Goal: Transaction & Acquisition: Subscribe to service/newsletter

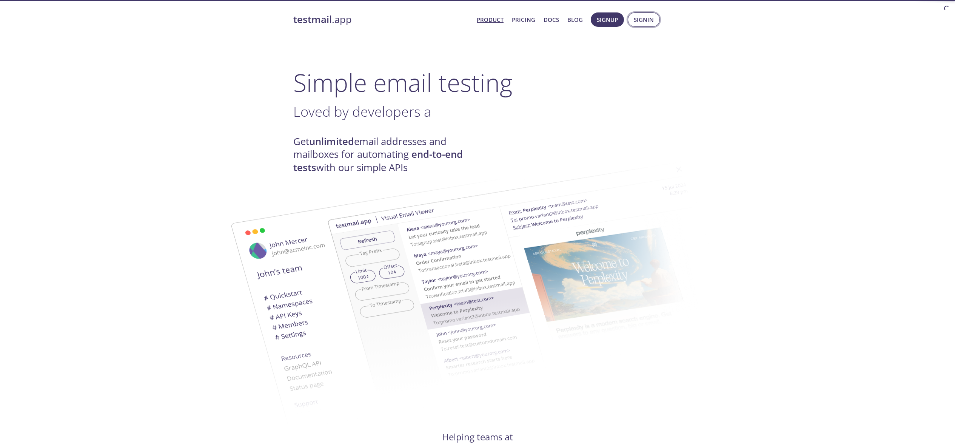
click at [642, 20] on span "Signin" at bounding box center [644, 20] width 20 height 10
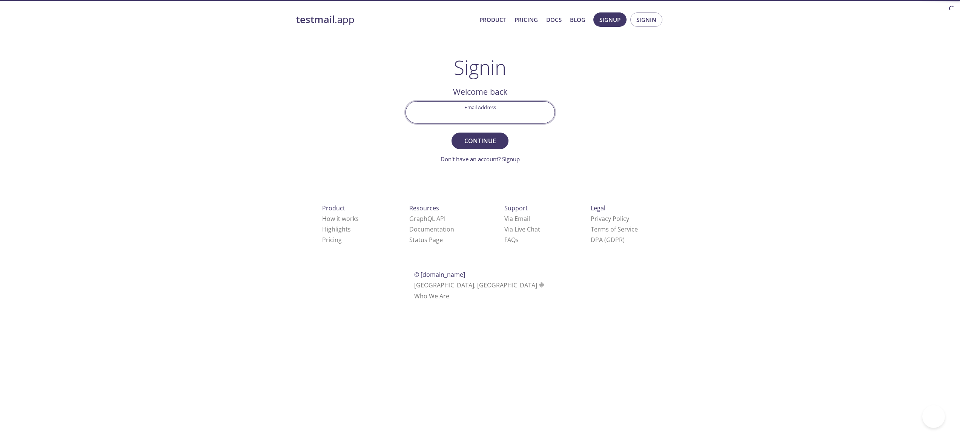
click at [482, 117] on input "Email Address" at bounding box center [480, 113] width 149 height 22
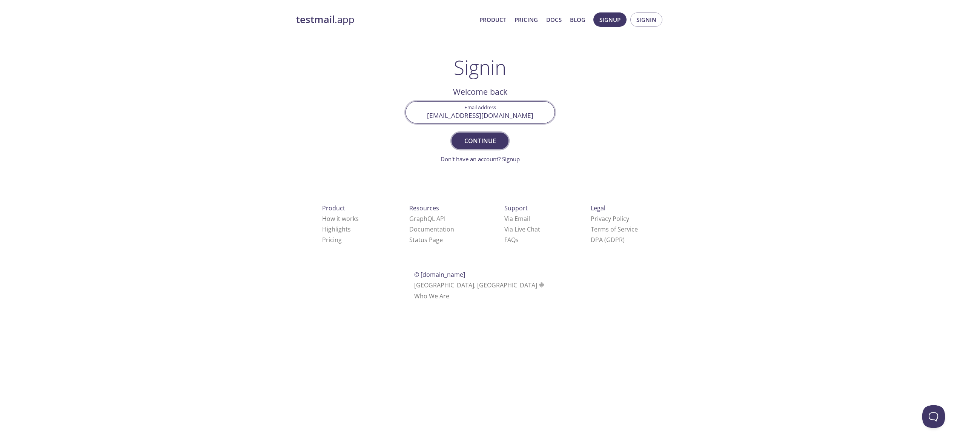
type input "[EMAIL_ADDRESS][DOMAIN_NAME]"
click at [474, 142] on span "Continue" at bounding box center [480, 140] width 40 height 11
click at [525, 19] on link "Pricing" at bounding box center [526, 20] width 23 height 10
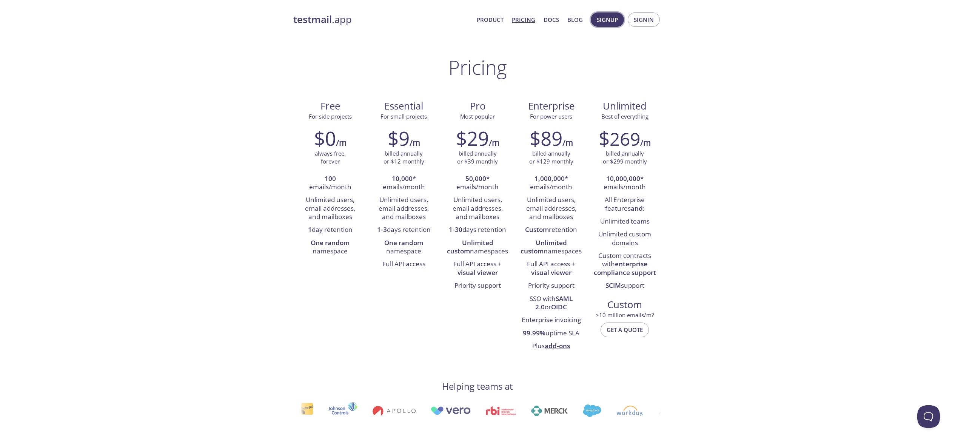
click at [617, 23] on span "Signup" at bounding box center [607, 20] width 21 height 10
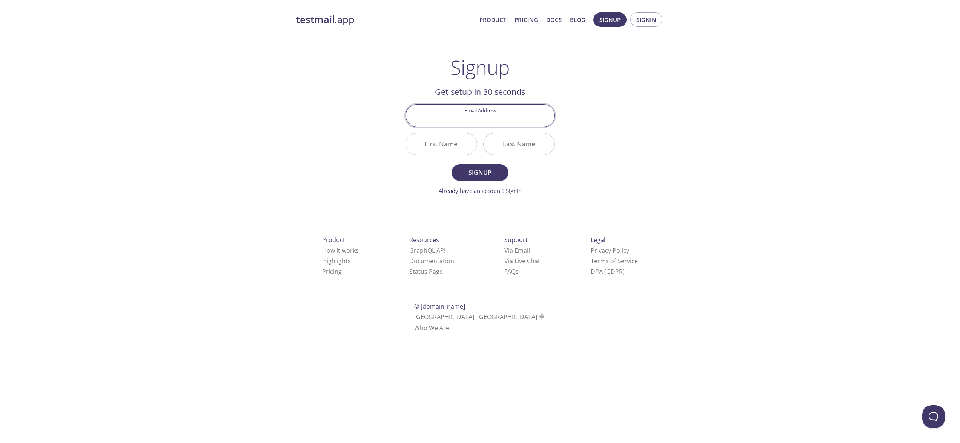
click at [470, 121] on input "Email Address" at bounding box center [480, 116] width 149 height 22
type input "[EMAIL_ADDRESS][DOMAIN_NAME]"
click at [460, 145] on input "First Name" at bounding box center [441, 144] width 71 height 22
type input "[PERSON_NAME]"
type input "l"
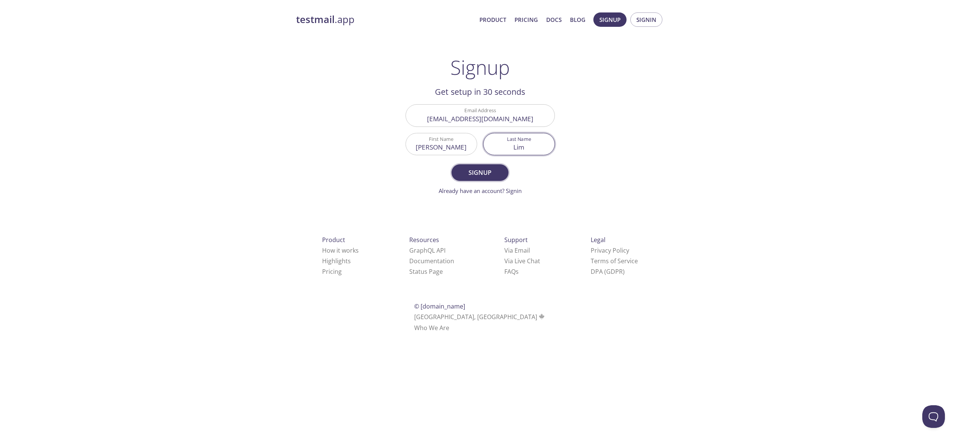
type input "Lim"
click at [479, 177] on span "Signup" at bounding box center [480, 172] width 40 height 11
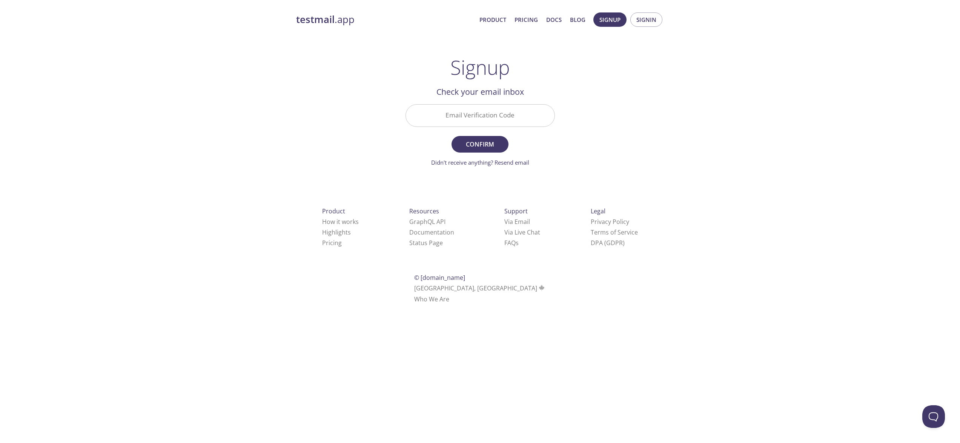
click at [489, 115] on input "Email Verification Code" at bounding box center [480, 116] width 149 height 22
paste input "SXUM21E"
type input "SXUM21E"
click at [480, 144] on span "Confirm" at bounding box center [480, 144] width 40 height 11
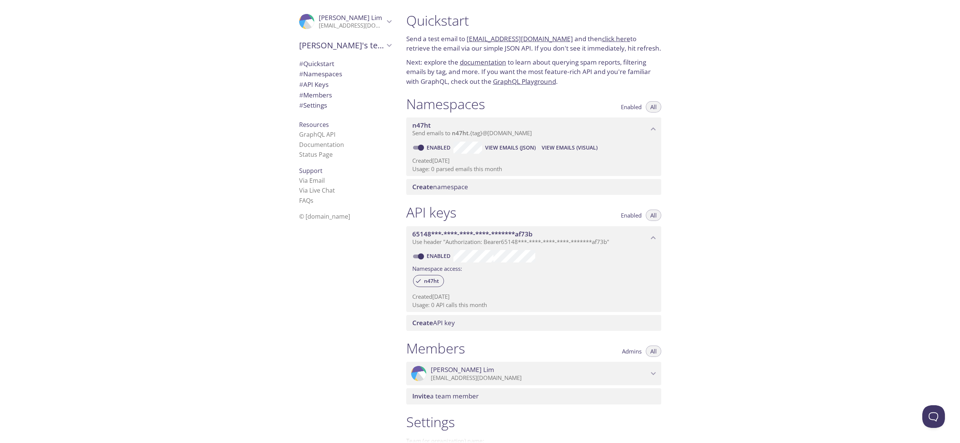
click at [471, 134] on span "Send emails to n47ht . {tag} @[DOMAIN_NAME]" at bounding box center [472, 133] width 120 height 8
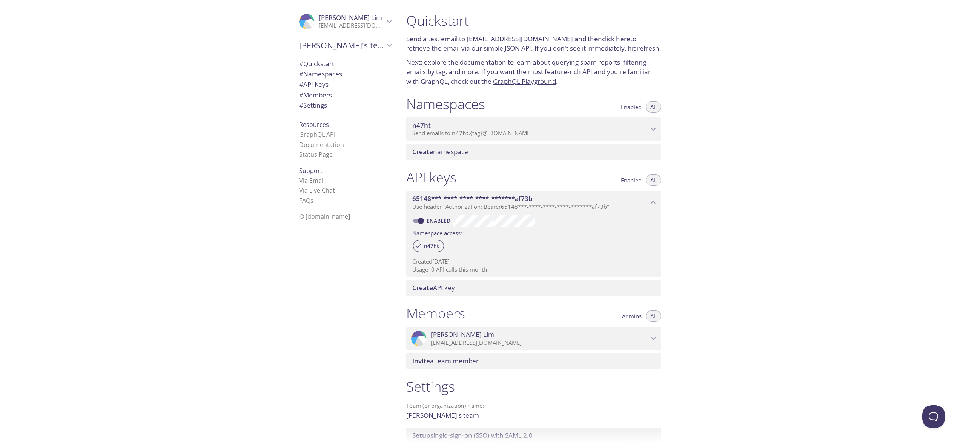
click at [480, 130] on span "Send emails to n47ht . {tag} @[DOMAIN_NAME]" at bounding box center [472, 133] width 120 height 8
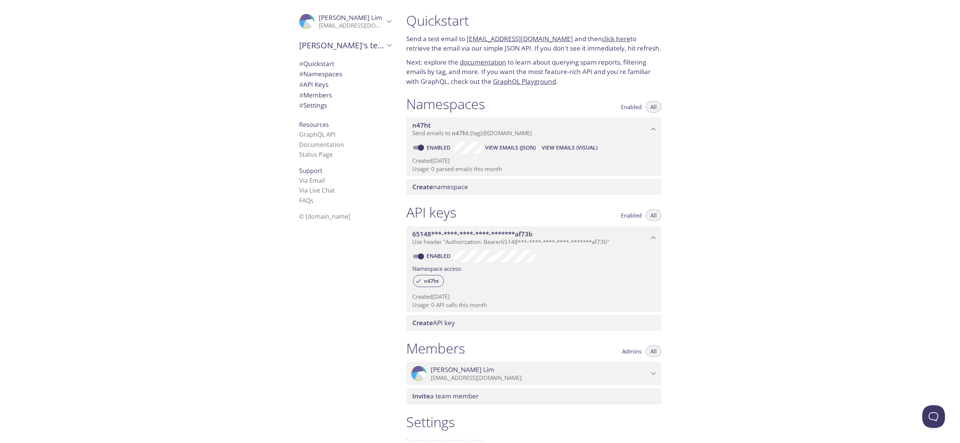
drag, startPoint x: 540, startPoint y: 132, endPoint x: 456, endPoint y: 181, distance: 97.2
click at [452, 178] on div "Namespaces Enabled All n47ht Send emails to n47ht . {tag} @[DOMAIN_NAME] Enable…" at bounding box center [533, 145] width 267 height 109
click at [638, 107] on span "Enabled" at bounding box center [631, 107] width 21 height 0
click at [652, 107] on span "All" at bounding box center [654, 107] width 6 height 0
click at [612, 41] on link "click here" at bounding box center [616, 38] width 28 height 9
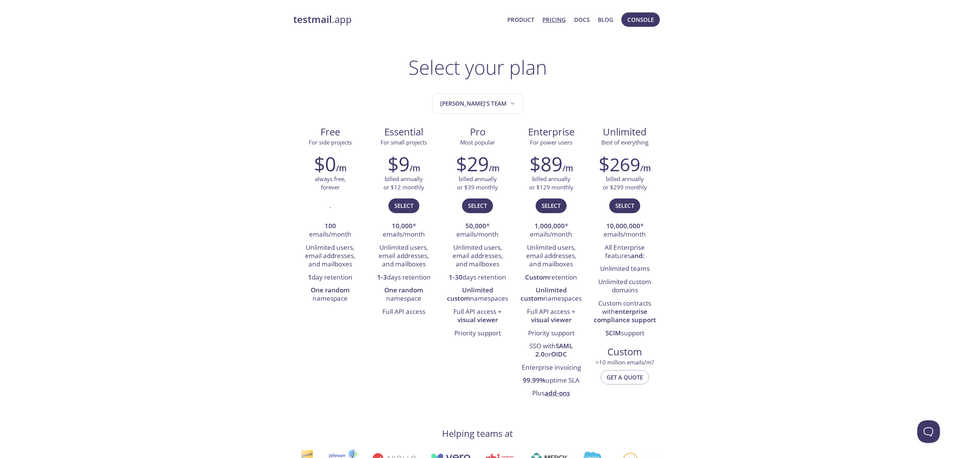
click at [445, 107] on div "Select your plan [PERSON_NAME]'s team Free For side projects $0 /m always free,…" at bounding box center [477, 457] width 368 height 803
click at [457, 106] on span "[PERSON_NAME]'s team" at bounding box center [478, 103] width 76 height 10
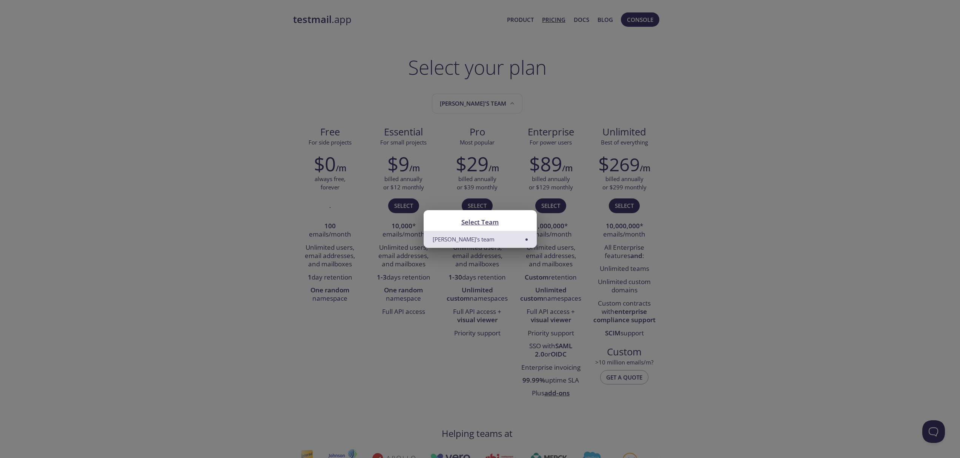
click at [461, 103] on div "Select Team Leroy's team" at bounding box center [480, 229] width 960 height 458
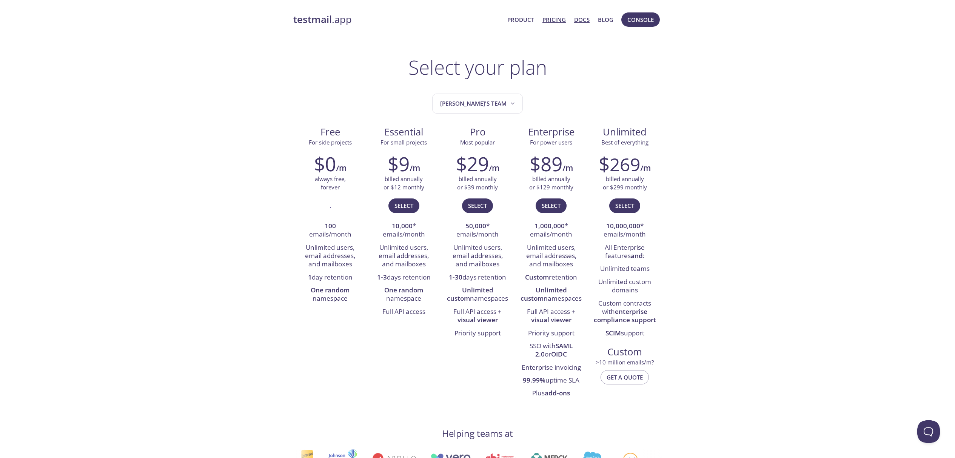
click at [581, 20] on link "Docs" at bounding box center [581, 20] width 15 height 10
